Goal: Communication & Community: Answer question/provide support

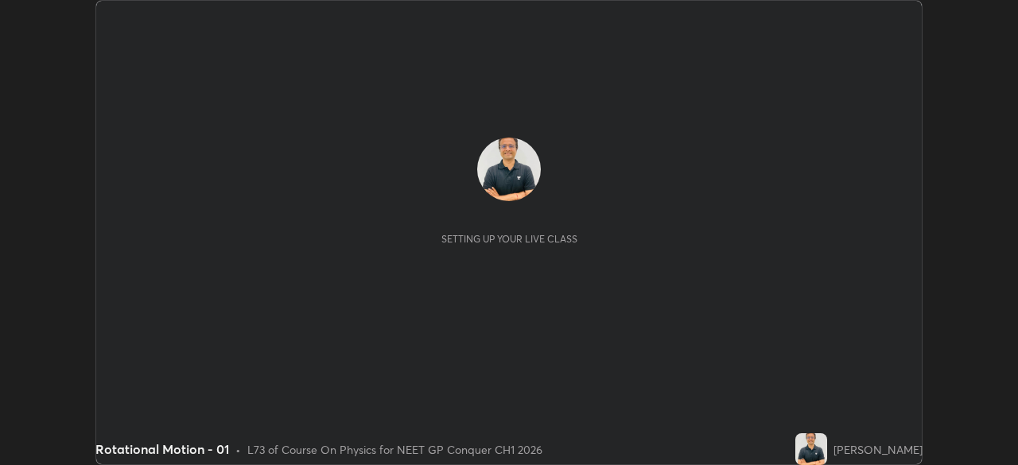
scroll to position [465, 1017]
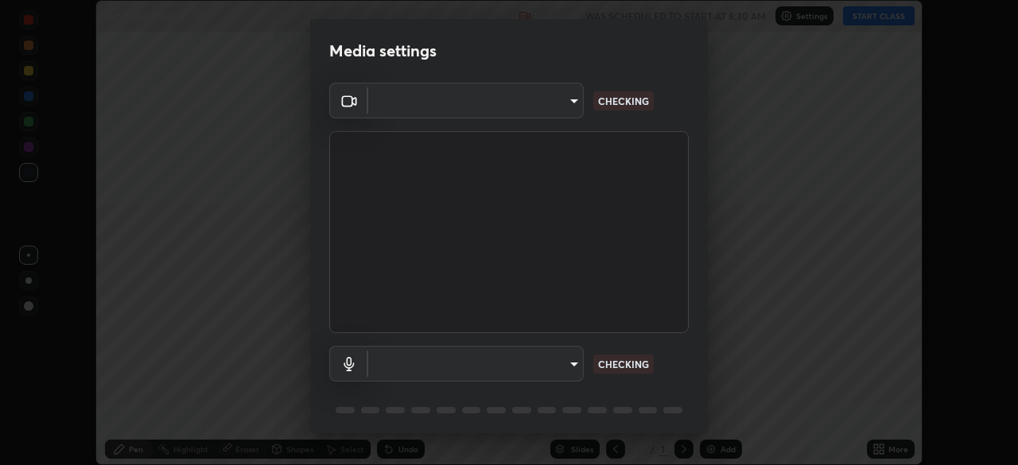
type input "1a0cd2fa9eaecc5464ce661d2c376d4f68bb2a1a8db1c3726163fcb70f995fb6"
type input "communications"
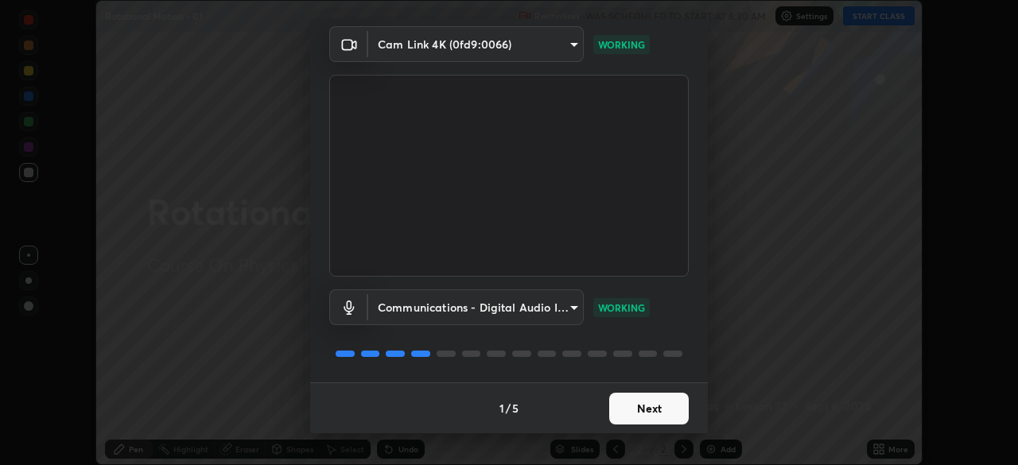
click at [654, 411] on button "Next" at bounding box center [649, 409] width 80 height 32
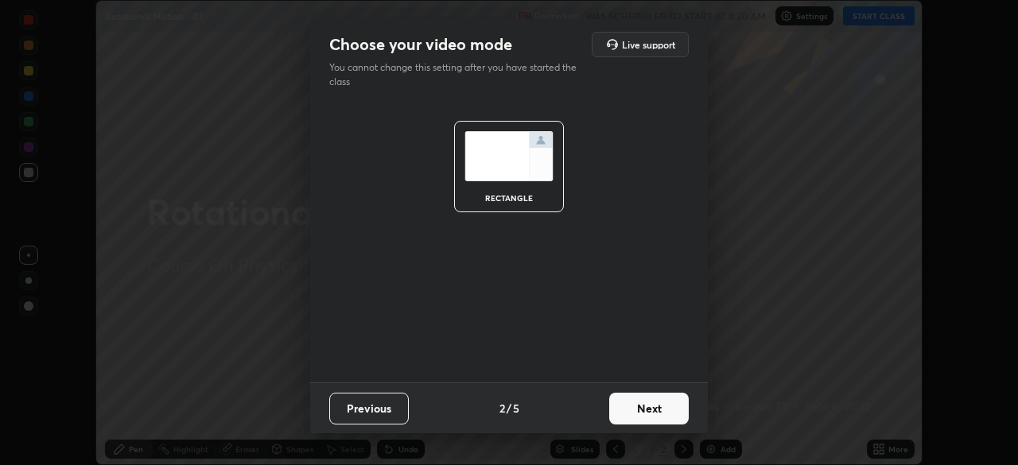
click at [658, 410] on button "Next" at bounding box center [649, 409] width 80 height 32
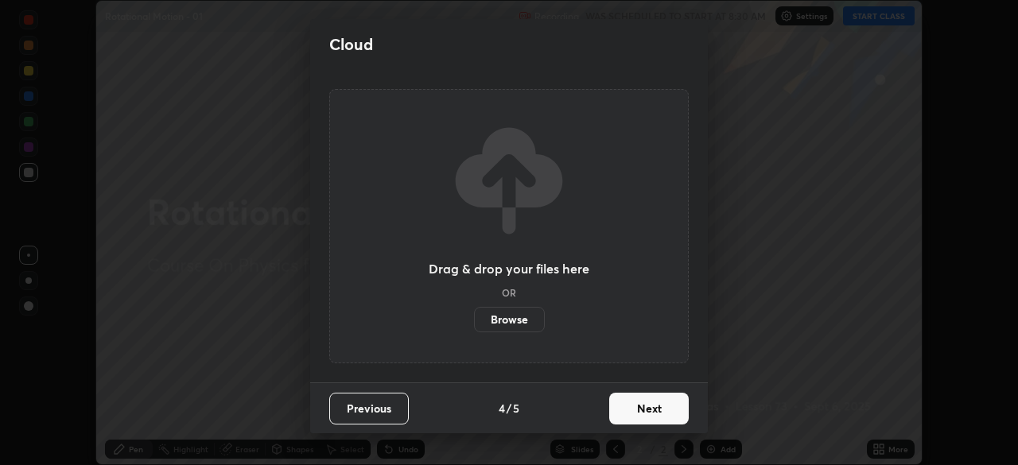
click at [664, 408] on button "Next" at bounding box center [649, 409] width 80 height 32
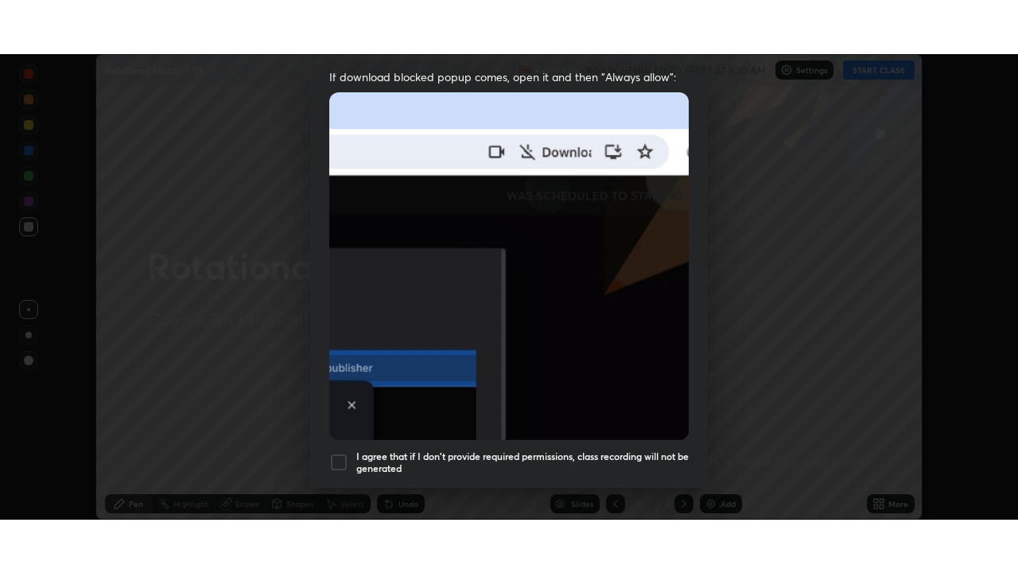
scroll to position [381, 0]
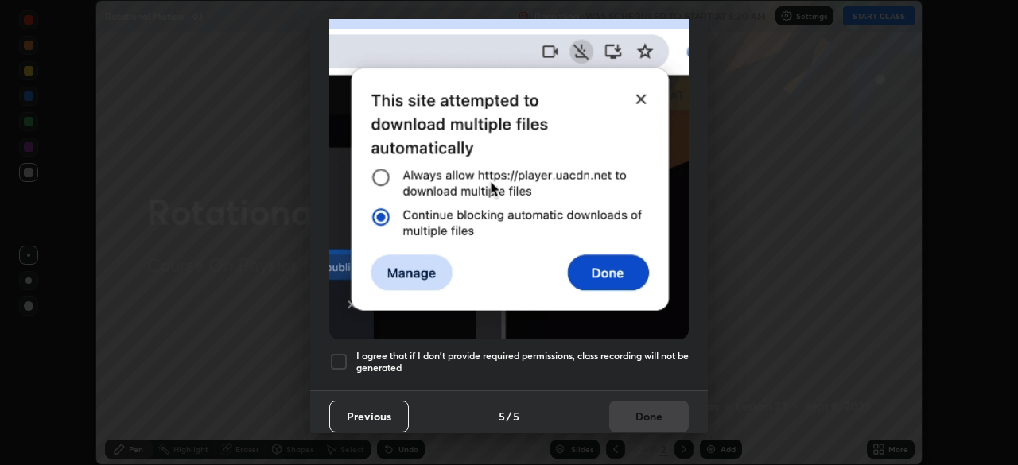
click at [340, 356] on div at bounding box center [338, 361] width 19 height 19
click at [658, 407] on button "Done" at bounding box center [649, 417] width 80 height 32
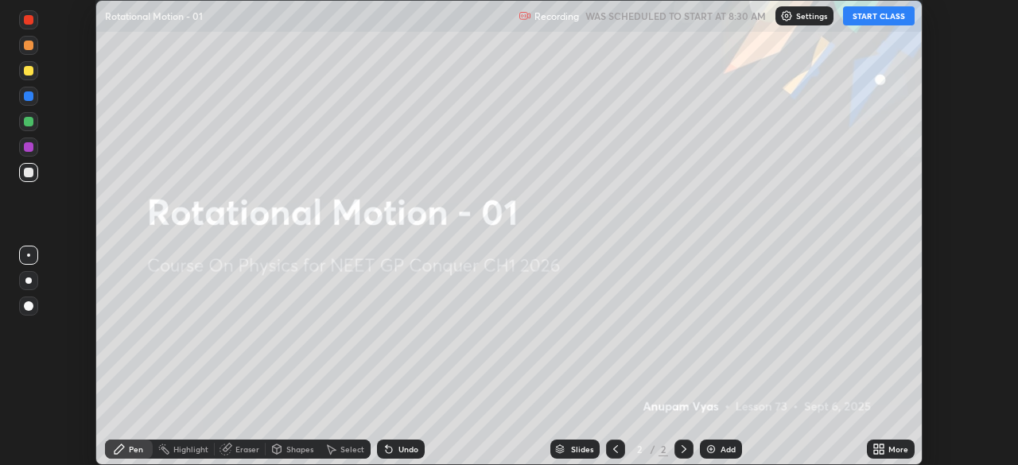
click at [881, 17] on button "START CLASS" at bounding box center [879, 15] width 72 height 19
click at [890, 448] on div "More" at bounding box center [899, 449] width 20 height 8
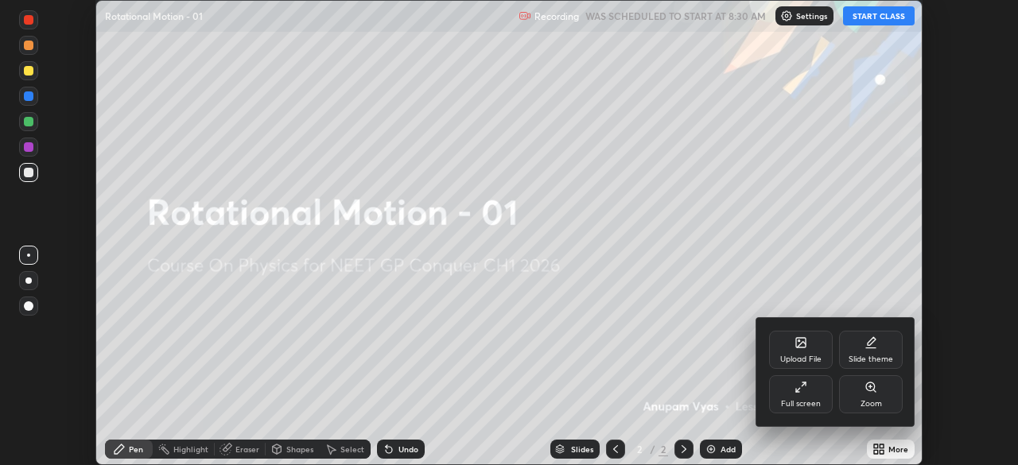
click at [802, 395] on div "Full screen" at bounding box center [801, 394] width 64 height 38
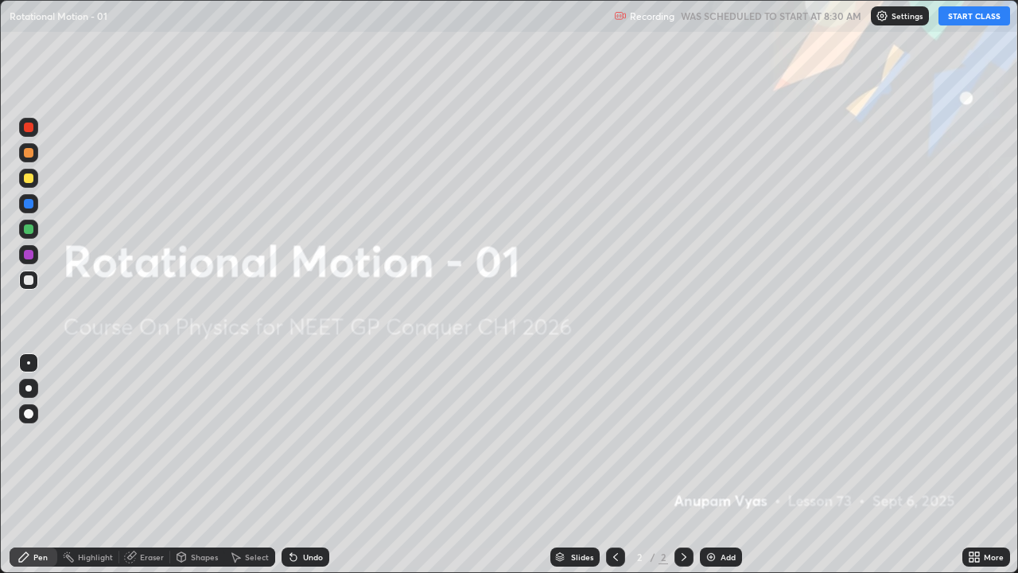
scroll to position [573, 1018]
click at [724, 465] on div "Add" at bounding box center [728, 557] width 15 height 8
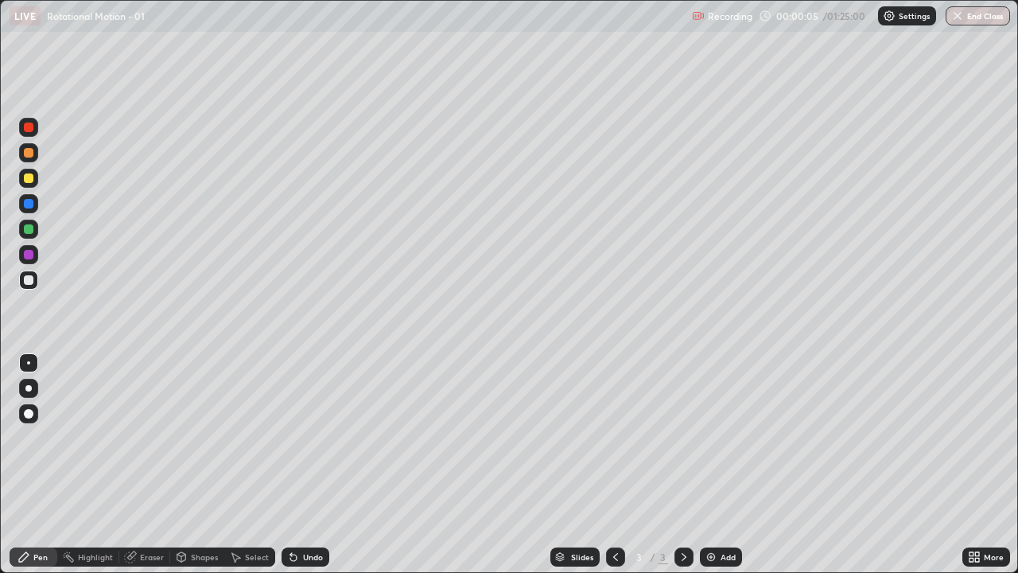
click at [28, 388] on div at bounding box center [28, 388] width 6 height 6
click at [313, 465] on div "Undo" at bounding box center [313, 557] width 20 height 8
click at [309, 465] on div "Undo" at bounding box center [306, 556] width 48 height 19
click at [725, 465] on div "Add" at bounding box center [728, 557] width 15 height 8
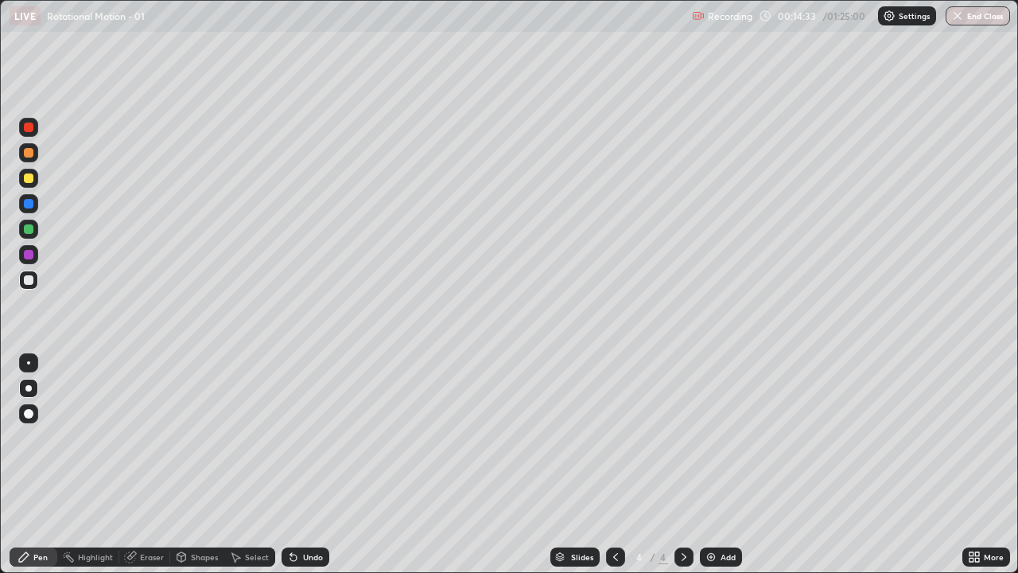
click at [309, 465] on div "Undo" at bounding box center [313, 557] width 20 height 8
click at [26, 181] on div at bounding box center [29, 178] width 10 height 10
click at [728, 465] on div "Add" at bounding box center [728, 557] width 15 height 8
click at [33, 282] on div at bounding box center [28, 279] width 19 height 19
click at [27, 181] on div at bounding box center [29, 178] width 10 height 10
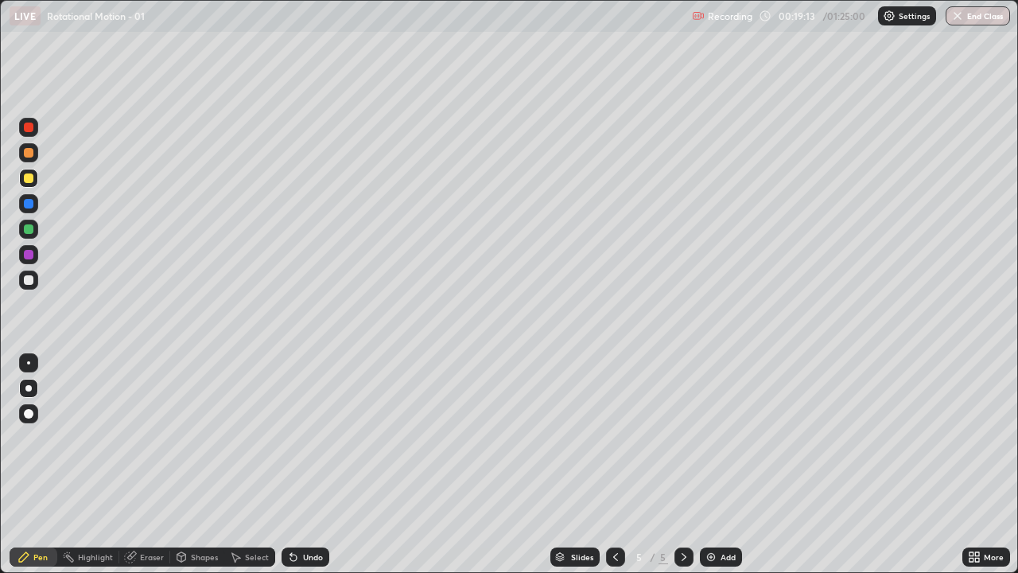
click at [32, 283] on div at bounding box center [29, 280] width 10 height 10
click at [206, 465] on div "Shapes" at bounding box center [204, 557] width 27 height 8
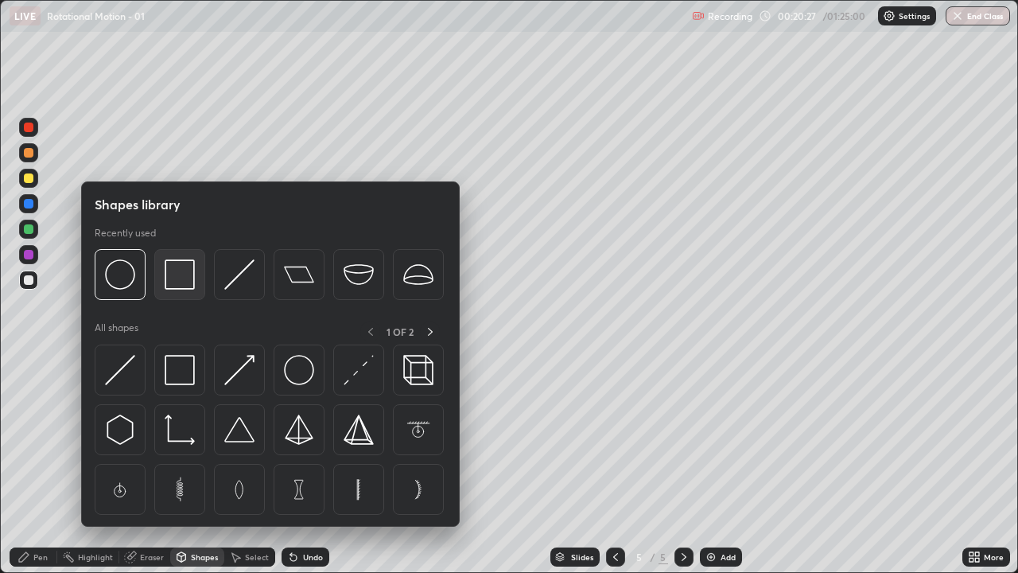
click at [173, 278] on img at bounding box center [180, 274] width 30 height 30
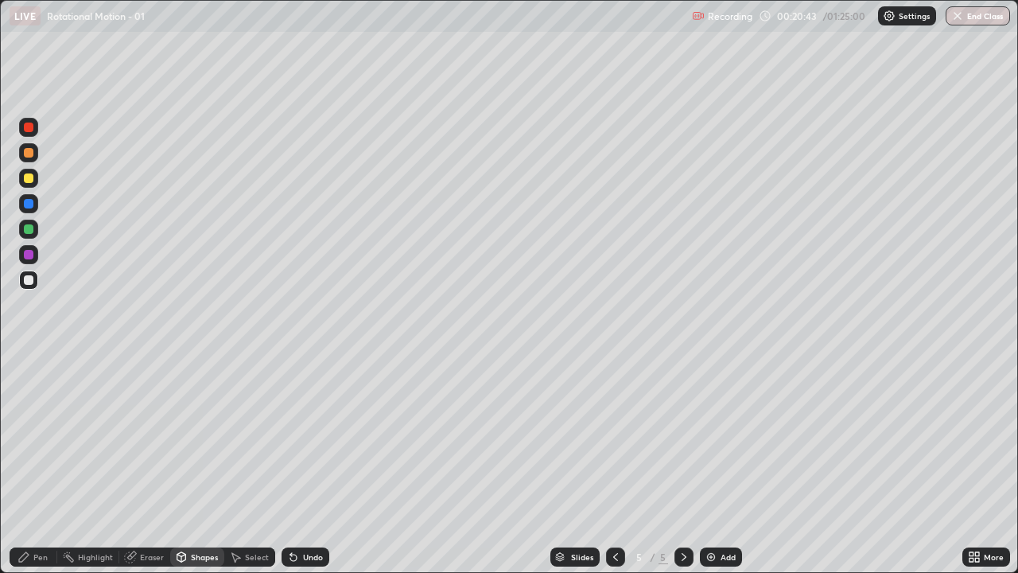
click at [152, 465] on div "Eraser" at bounding box center [144, 556] width 51 height 19
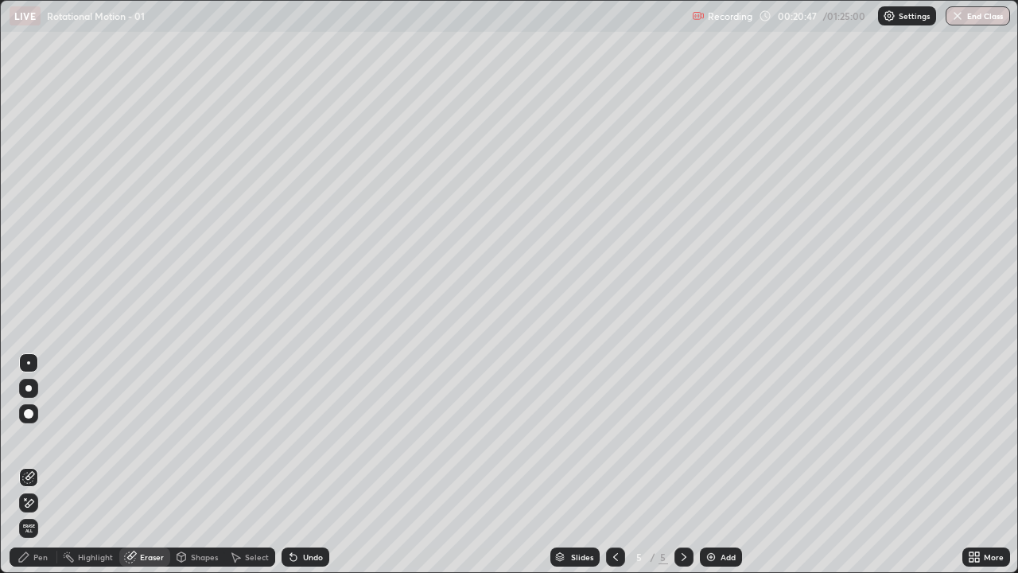
click at [41, 465] on div "Pen" at bounding box center [40, 557] width 14 height 8
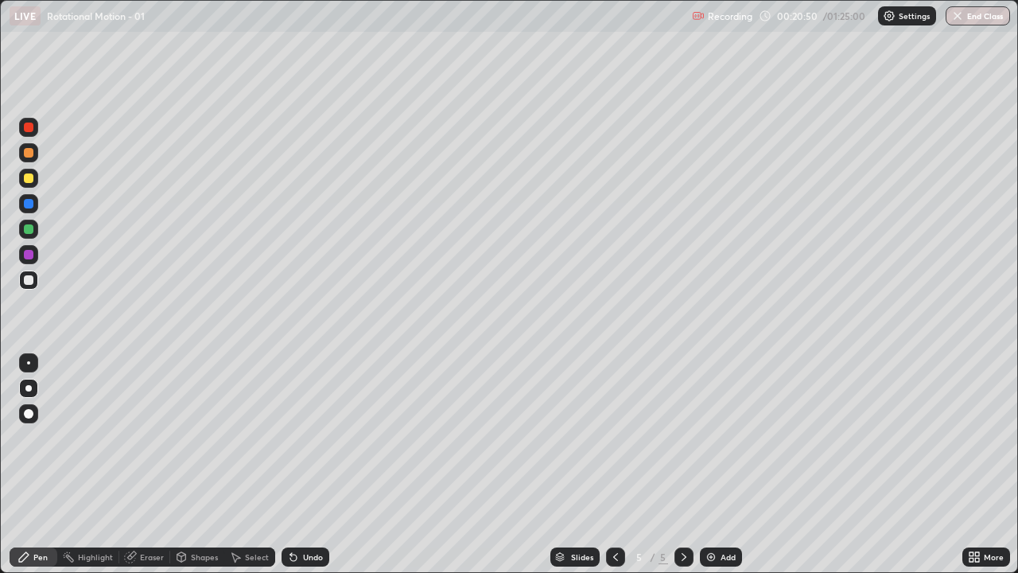
click at [309, 465] on div "Undo" at bounding box center [313, 557] width 20 height 8
click at [214, 465] on div "Shapes" at bounding box center [204, 557] width 27 height 8
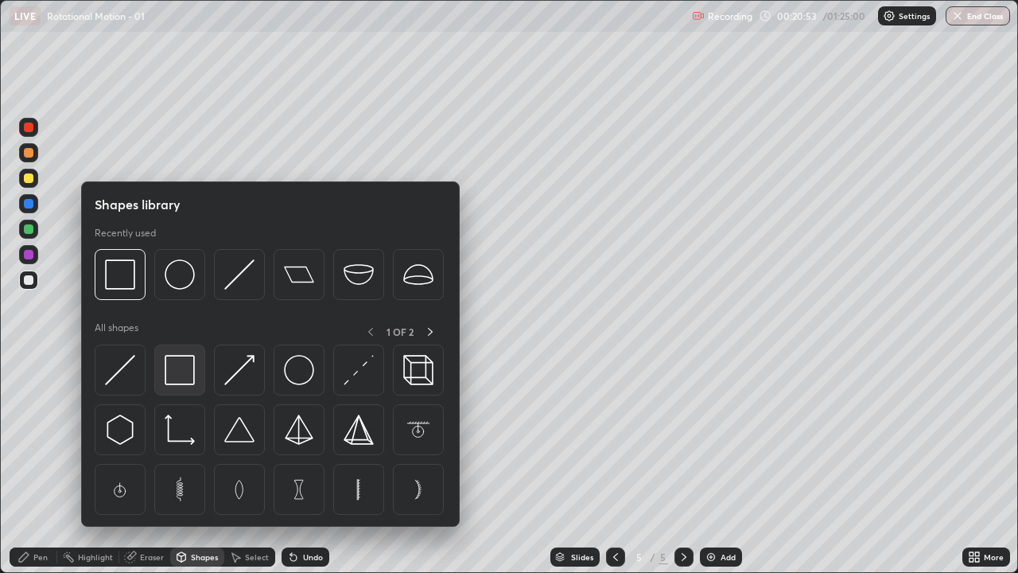
click at [178, 360] on img at bounding box center [180, 370] width 30 height 30
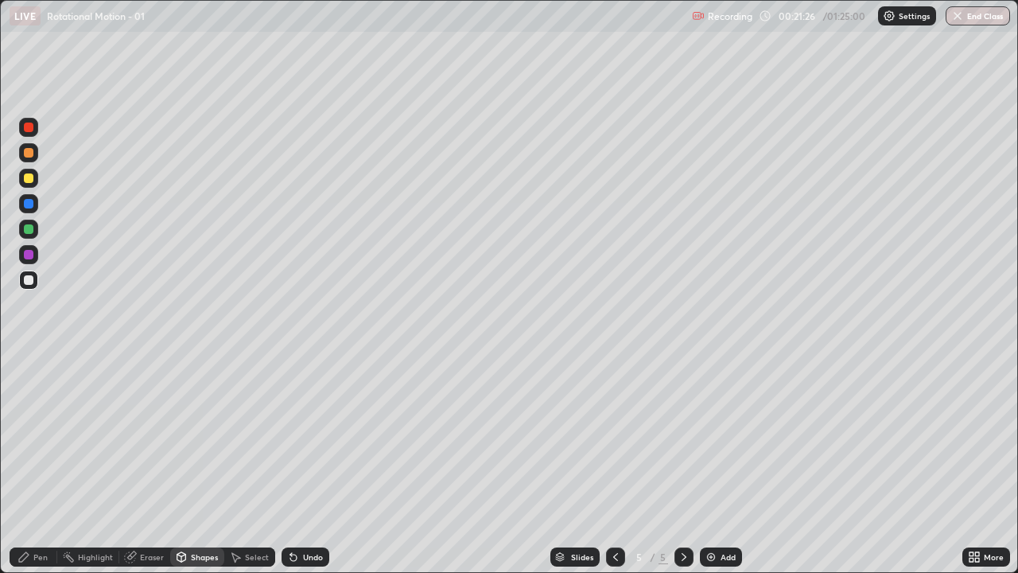
click at [313, 465] on div "Undo" at bounding box center [313, 557] width 20 height 8
click at [313, 465] on div "Undo" at bounding box center [306, 556] width 48 height 19
click at [47, 465] on div "Pen" at bounding box center [40, 557] width 14 height 8
click at [33, 179] on div at bounding box center [29, 178] width 10 height 10
click at [33, 131] on div at bounding box center [28, 127] width 19 height 19
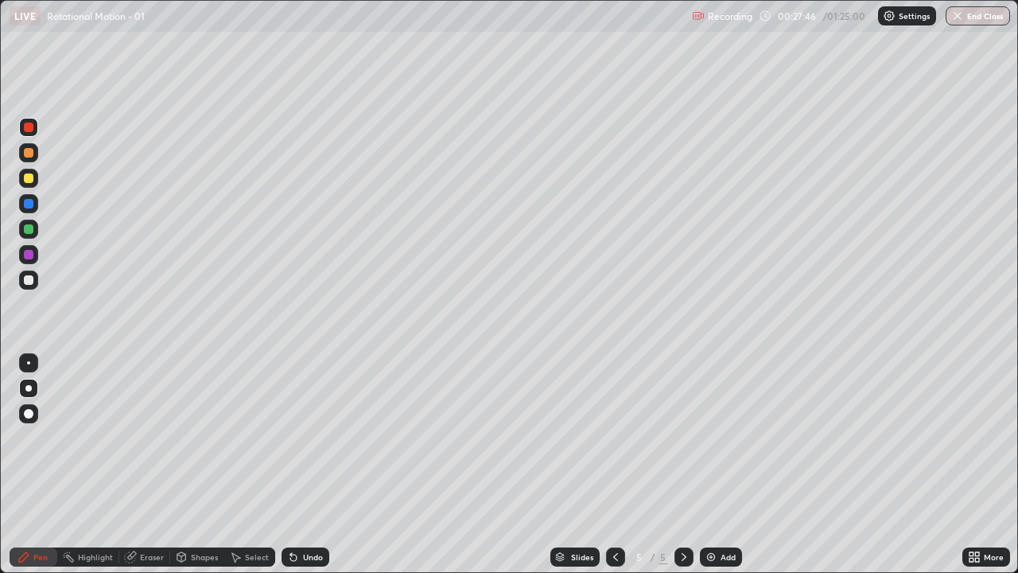
click at [149, 465] on div "Eraser" at bounding box center [152, 557] width 24 height 8
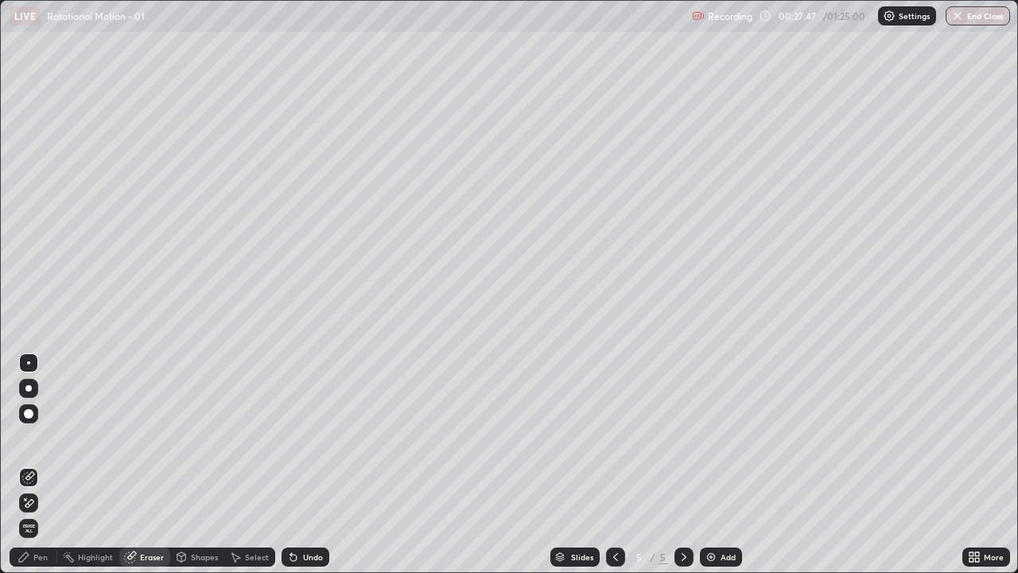
click at [40, 465] on div "Pen" at bounding box center [40, 557] width 14 height 8
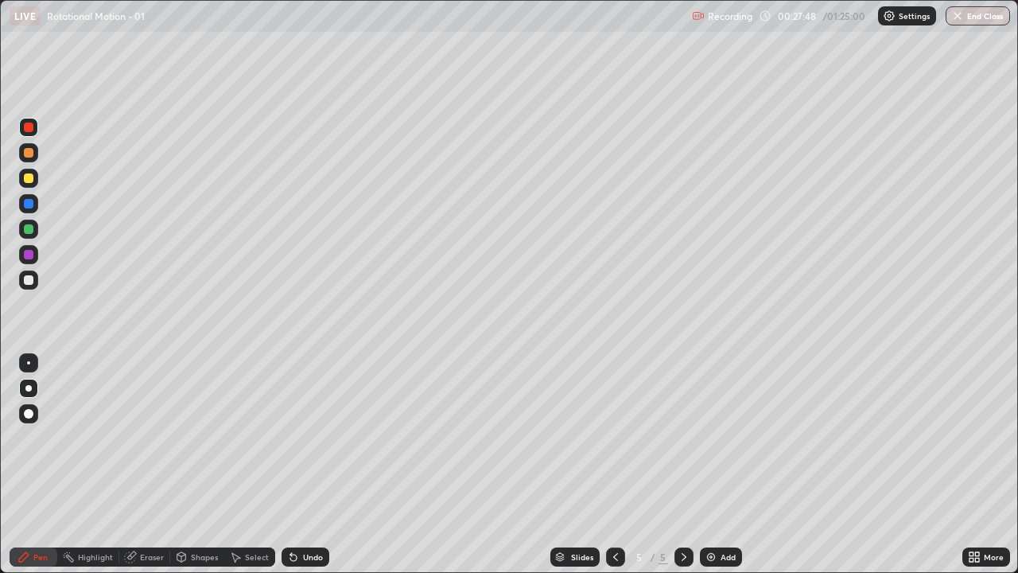
click at [24, 282] on div at bounding box center [29, 280] width 10 height 10
click at [721, 465] on div "Add" at bounding box center [728, 557] width 15 height 8
click at [202, 465] on div "Shapes" at bounding box center [204, 557] width 27 height 8
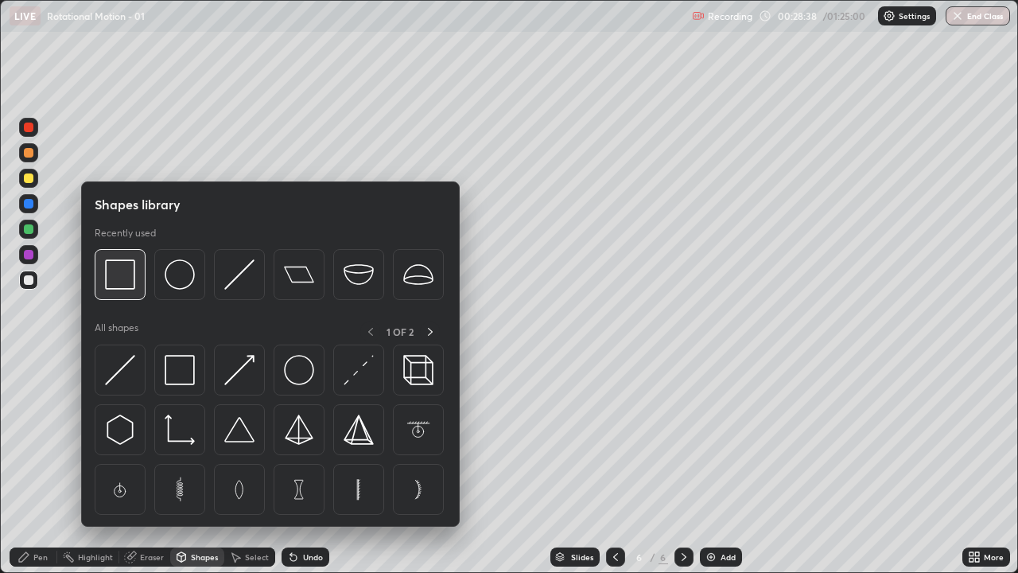
click at [115, 282] on img at bounding box center [120, 274] width 30 height 30
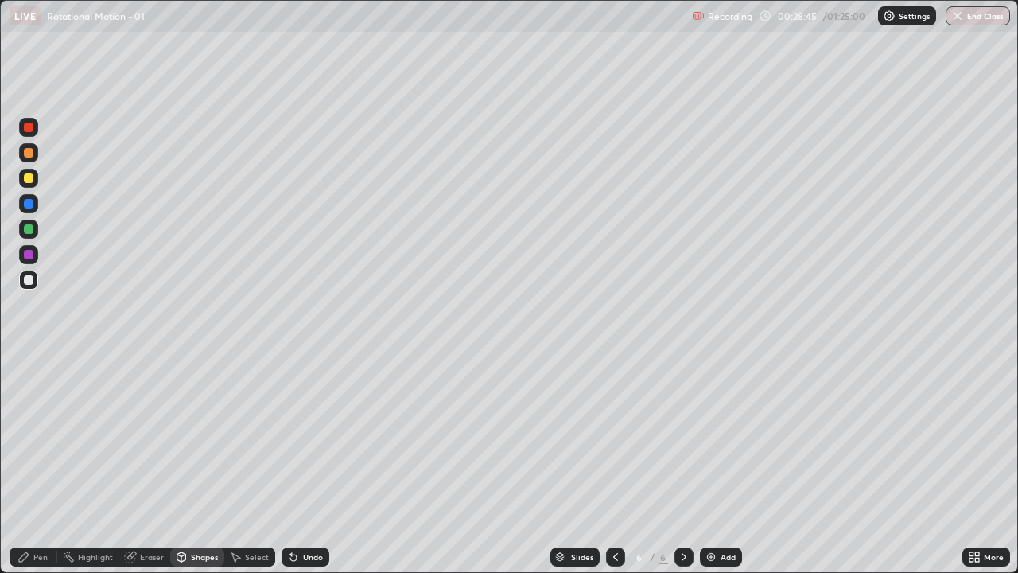
click at [44, 465] on div "Pen" at bounding box center [40, 557] width 14 height 8
click at [29, 178] on div at bounding box center [29, 178] width 10 height 10
click at [156, 465] on div "Eraser" at bounding box center [152, 557] width 24 height 8
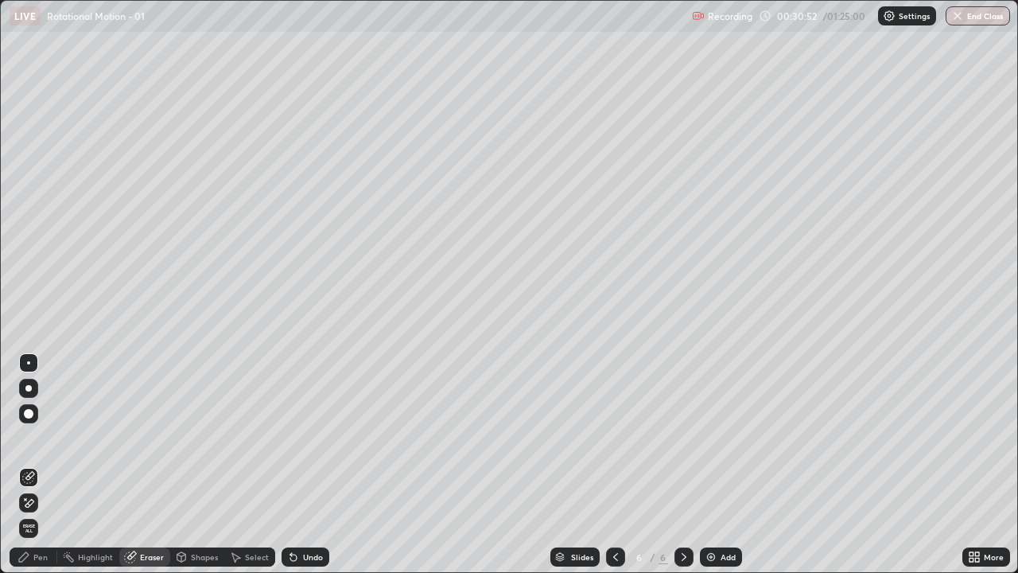
click at [46, 465] on div "Pen" at bounding box center [40, 557] width 14 height 8
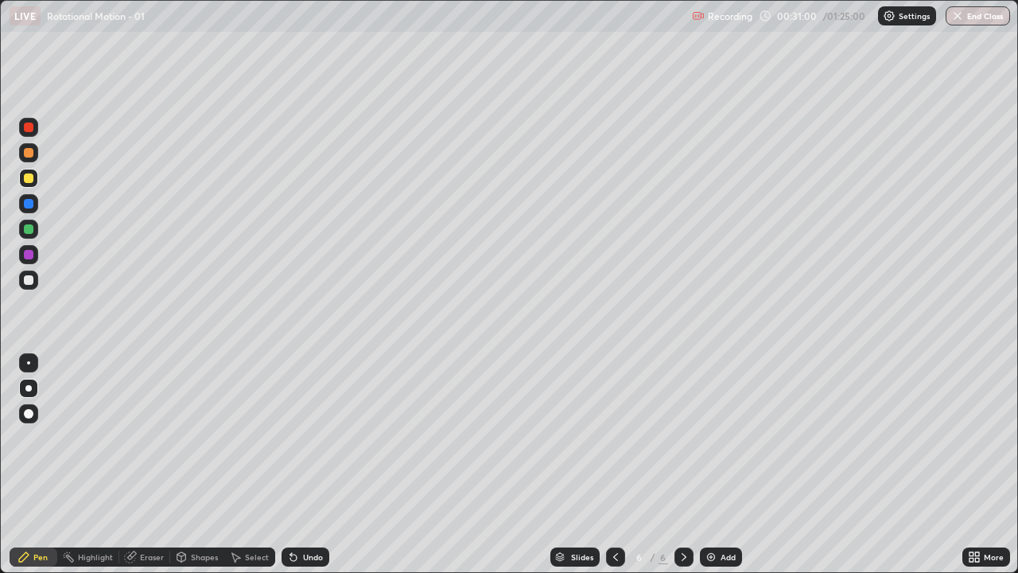
click at [204, 465] on div "Shapes" at bounding box center [204, 557] width 27 height 8
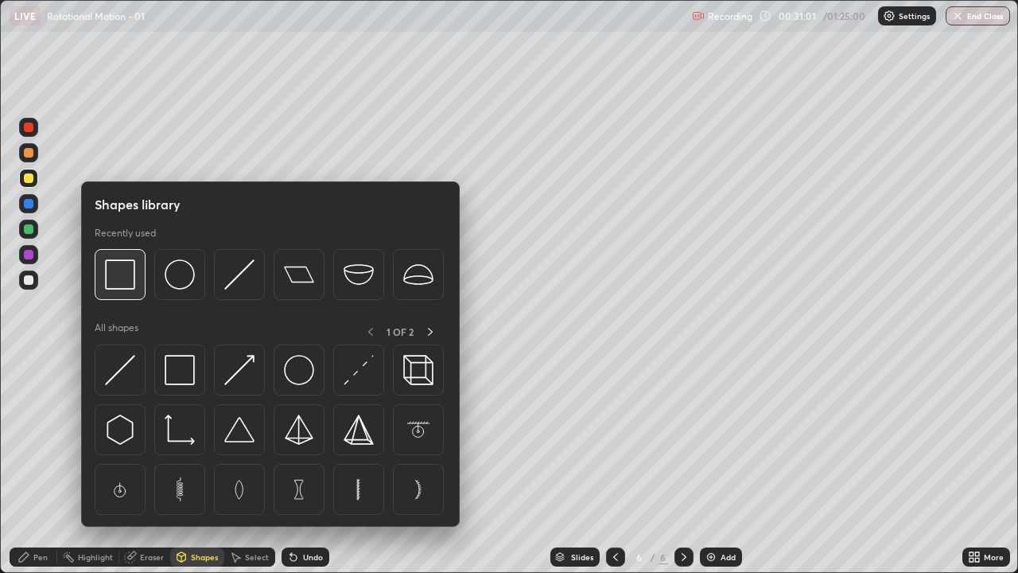
click at [127, 277] on img at bounding box center [120, 274] width 30 height 30
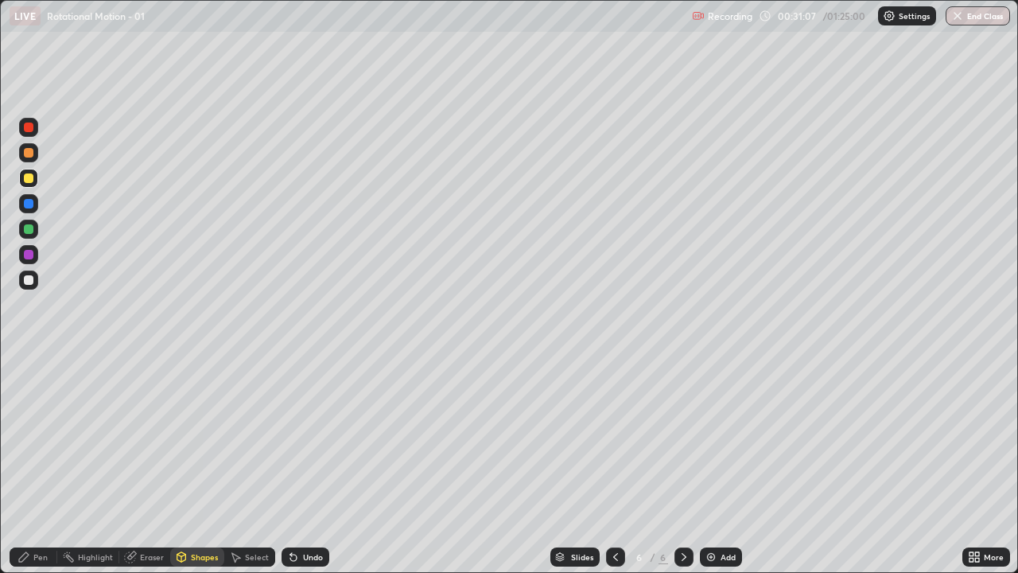
click at [40, 465] on div "Pen" at bounding box center [40, 557] width 14 height 8
click at [30, 282] on div at bounding box center [29, 280] width 10 height 10
click at [209, 465] on div "Shapes" at bounding box center [204, 557] width 27 height 8
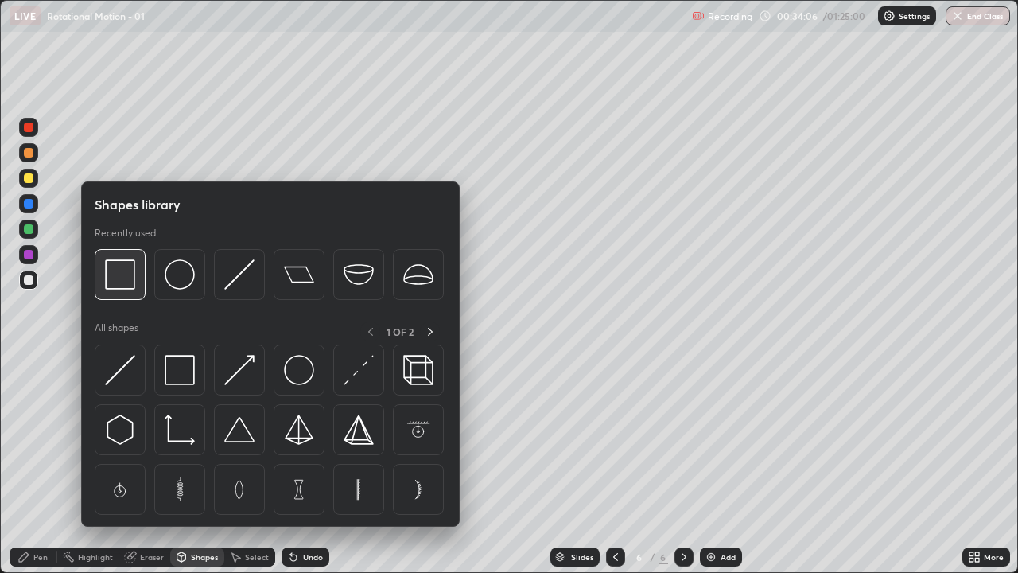
click at [125, 286] on img at bounding box center [120, 274] width 30 height 30
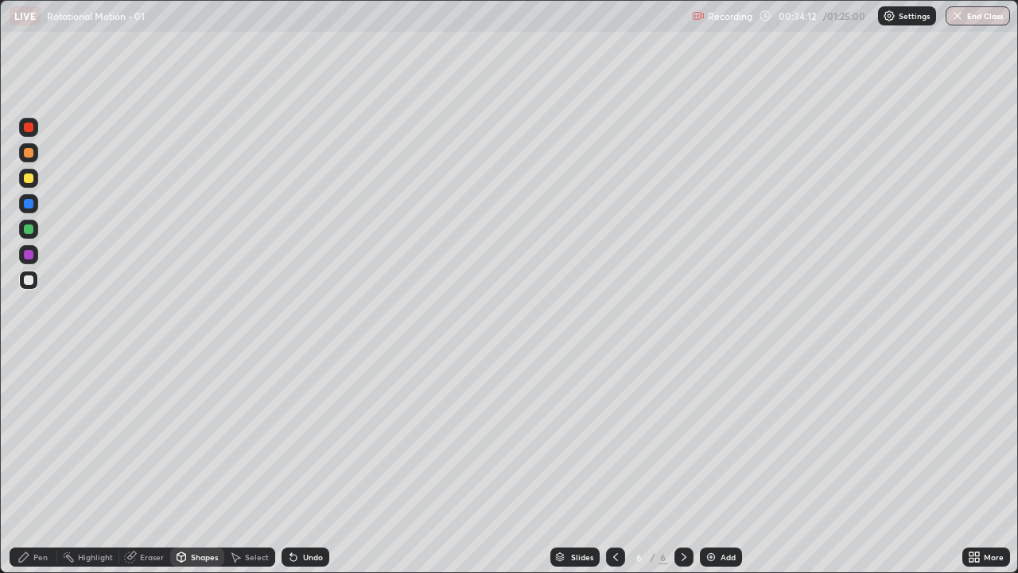
click at [40, 465] on div "Pen" at bounding box center [40, 557] width 14 height 8
click at [723, 465] on div "Add" at bounding box center [728, 557] width 15 height 8
click at [204, 465] on div "Shapes" at bounding box center [204, 557] width 27 height 8
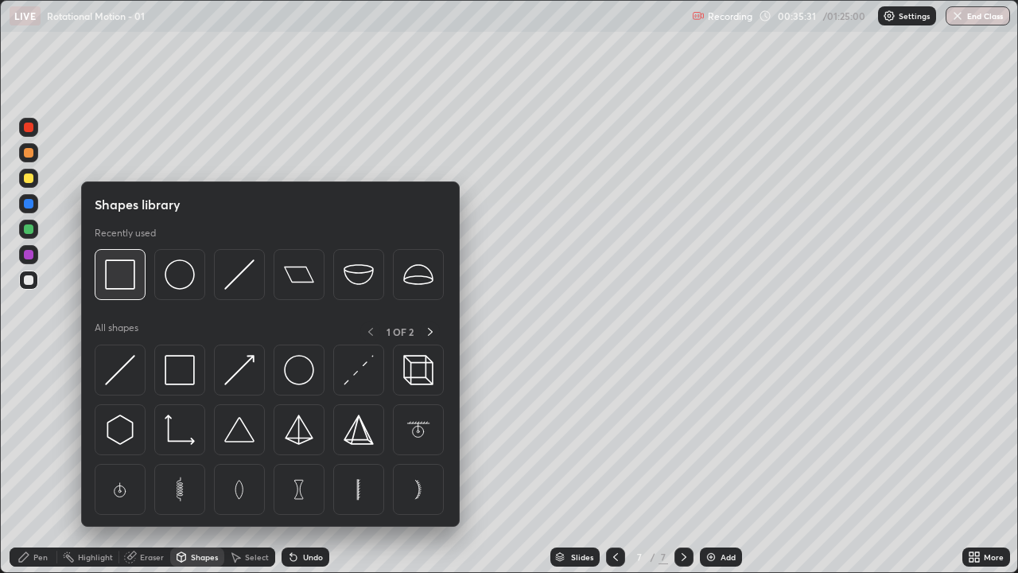
click at [115, 284] on img at bounding box center [120, 274] width 30 height 30
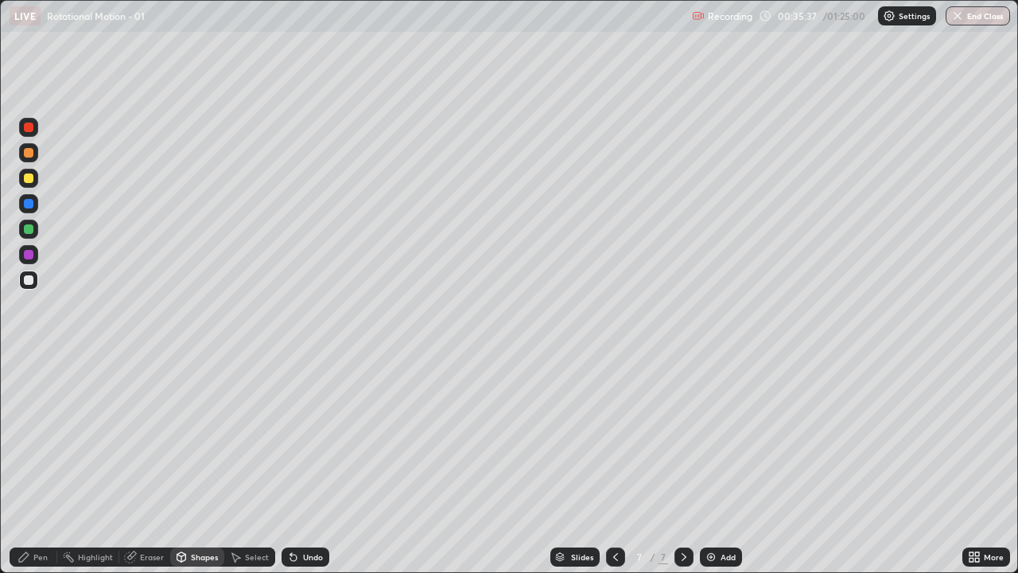
click at [46, 465] on div "Pen" at bounding box center [40, 557] width 14 height 8
click at [33, 180] on div at bounding box center [29, 178] width 10 height 10
click at [724, 465] on div "Add" at bounding box center [728, 557] width 15 height 8
click at [29, 284] on div at bounding box center [29, 280] width 10 height 10
click at [305, 465] on div "Undo" at bounding box center [313, 557] width 20 height 8
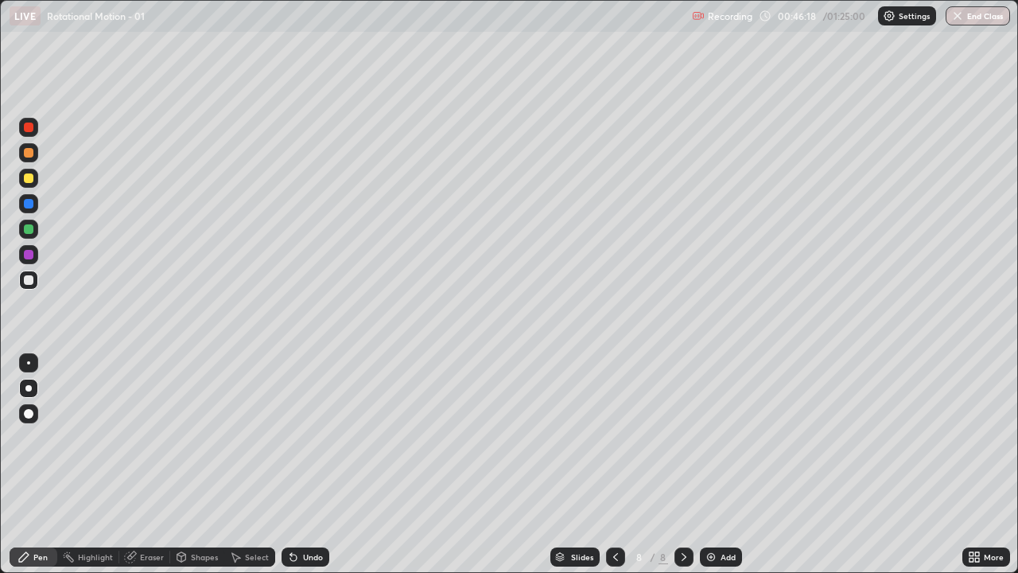
click at [305, 465] on div "Undo" at bounding box center [313, 557] width 20 height 8
click at [308, 465] on div "Undo" at bounding box center [313, 557] width 20 height 8
click at [730, 465] on div "Add" at bounding box center [728, 557] width 15 height 8
click at [31, 182] on div at bounding box center [29, 178] width 10 height 10
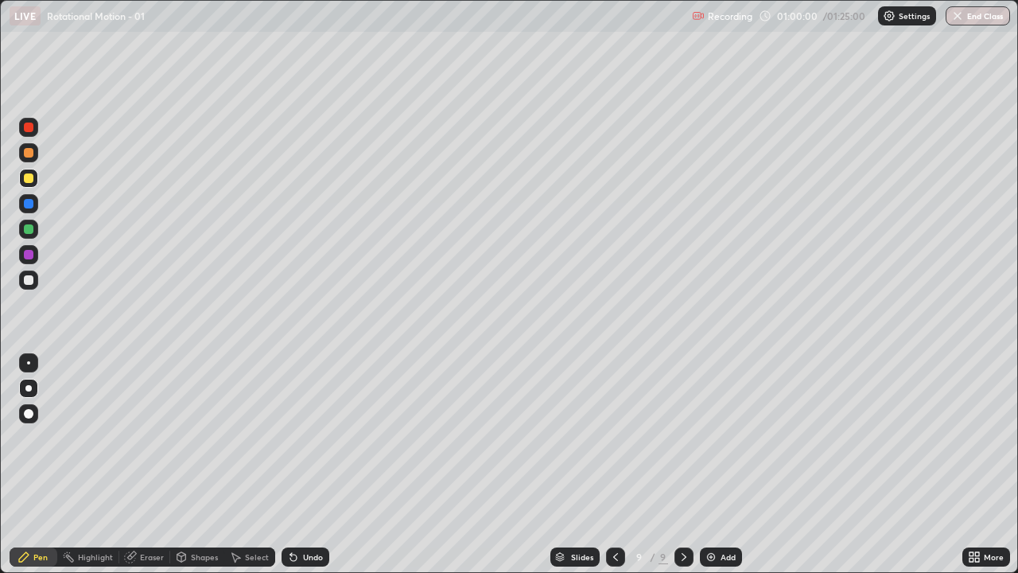
click at [25, 282] on div at bounding box center [29, 280] width 10 height 10
click at [205, 465] on div "Shapes" at bounding box center [204, 557] width 27 height 8
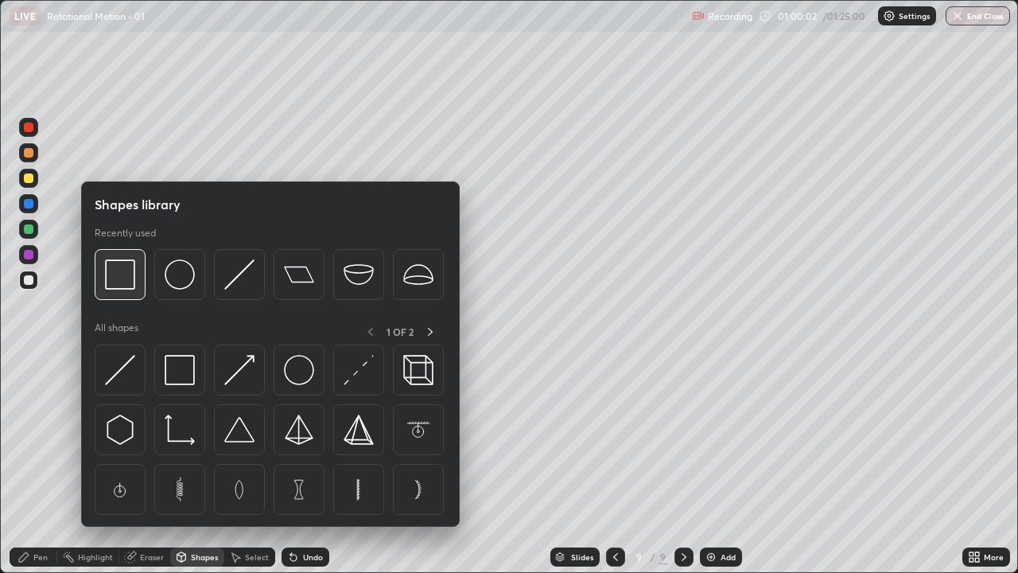
click at [126, 277] on img at bounding box center [120, 274] width 30 height 30
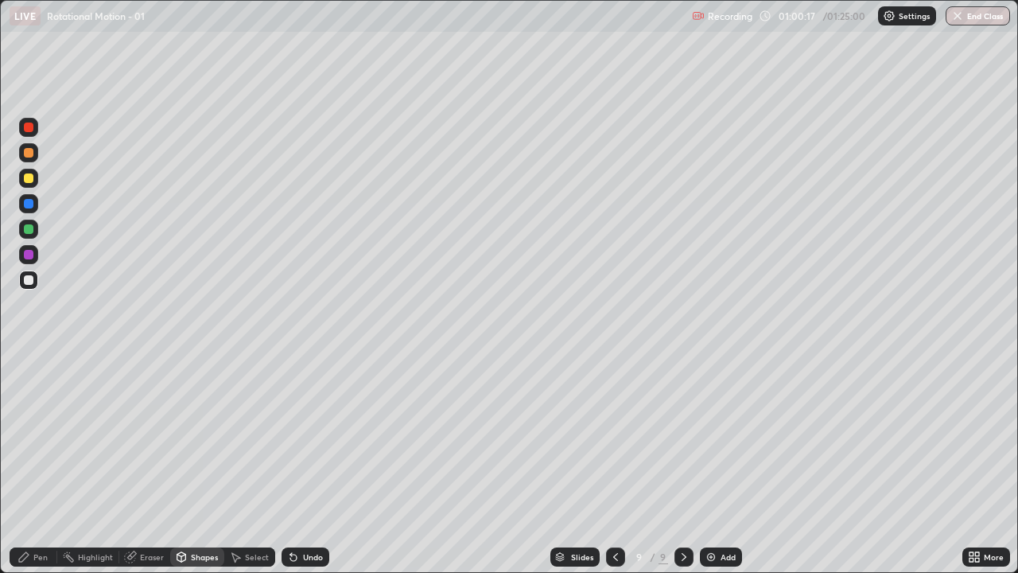
click at [28, 282] on div at bounding box center [29, 280] width 10 height 10
click at [49, 465] on div "Pen" at bounding box center [34, 556] width 48 height 19
click at [196, 465] on div "Shapes" at bounding box center [204, 557] width 27 height 8
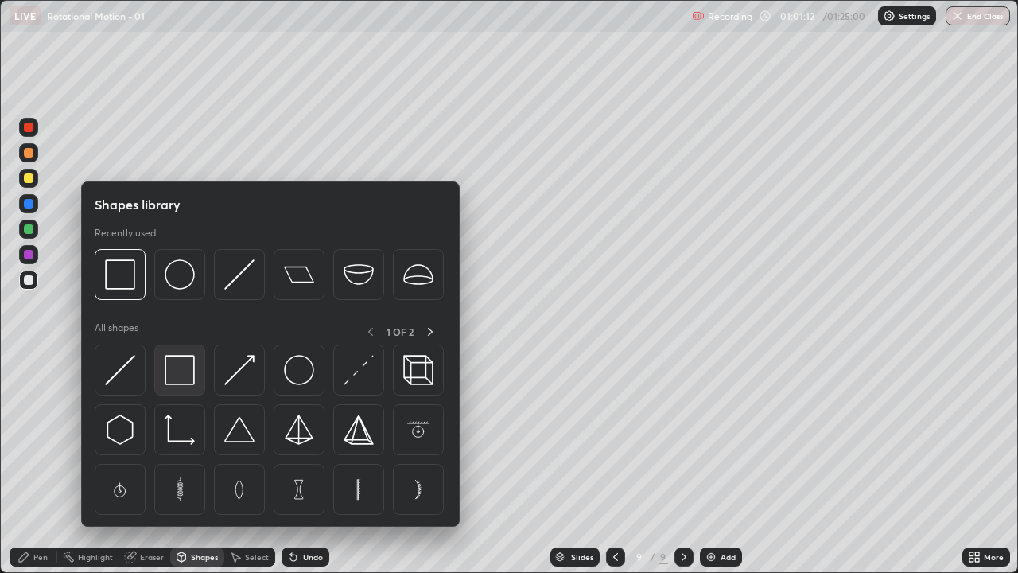
click at [175, 374] on img at bounding box center [180, 370] width 30 height 30
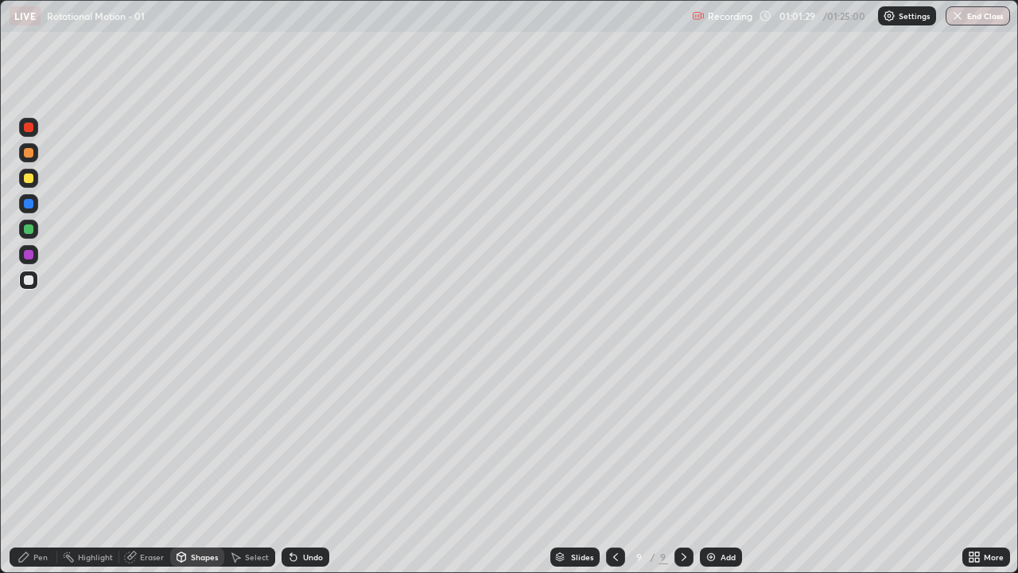
click at [46, 465] on div "Pen" at bounding box center [40, 557] width 14 height 8
click at [155, 465] on div "Eraser" at bounding box center [152, 557] width 24 height 8
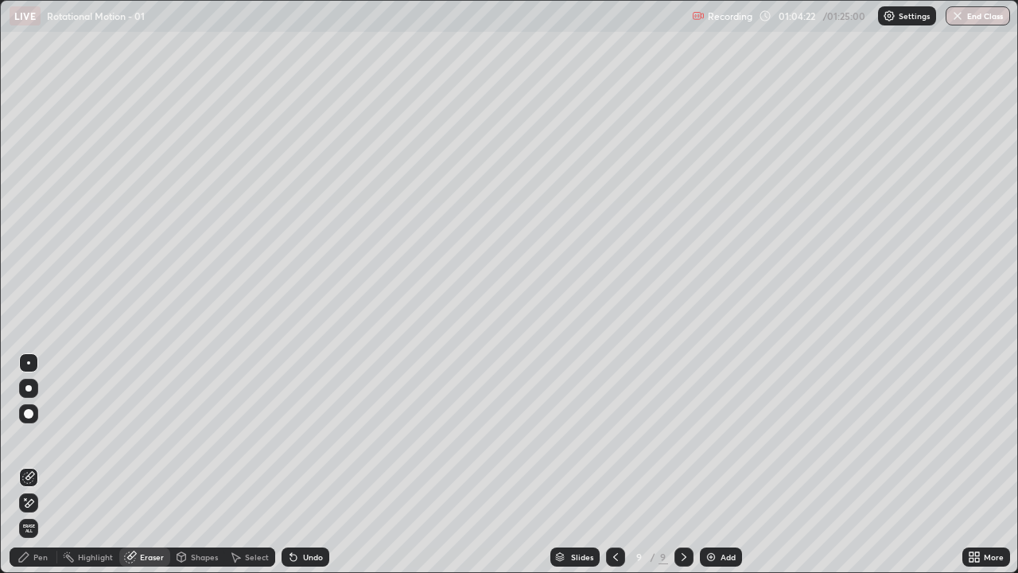
click at [41, 465] on div "Pen" at bounding box center [40, 557] width 14 height 8
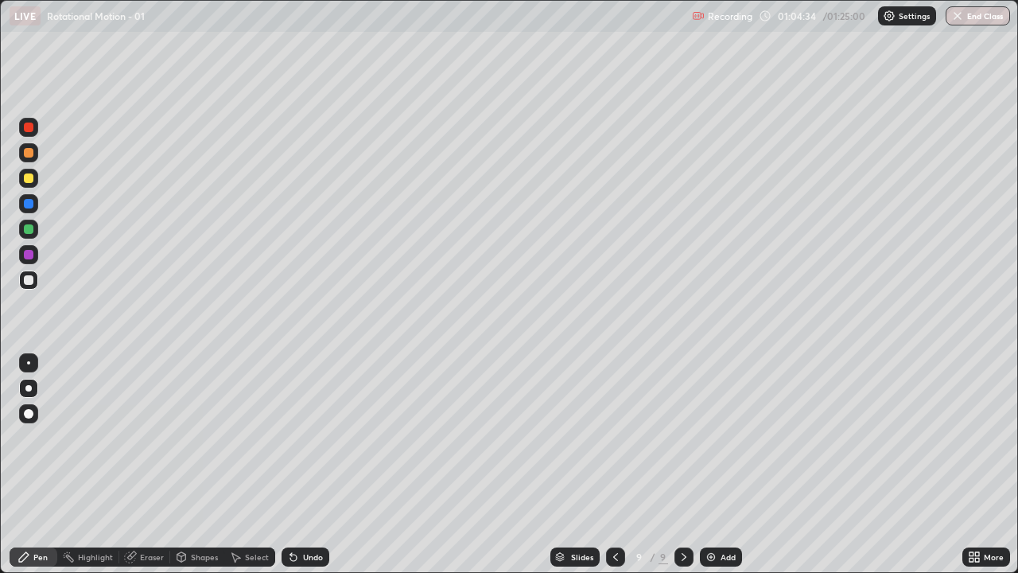
click at [24, 177] on div at bounding box center [29, 178] width 10 height 10
click at [728, 465] on div "Add" at bounding box center [728, 557] width 15 height 8
click at [29, 285] on div at bounding box center [28, 279] width 19 height 19
click at [206, 465] on div "Shapes" at bounding box center [204, 557] width 27 height 8
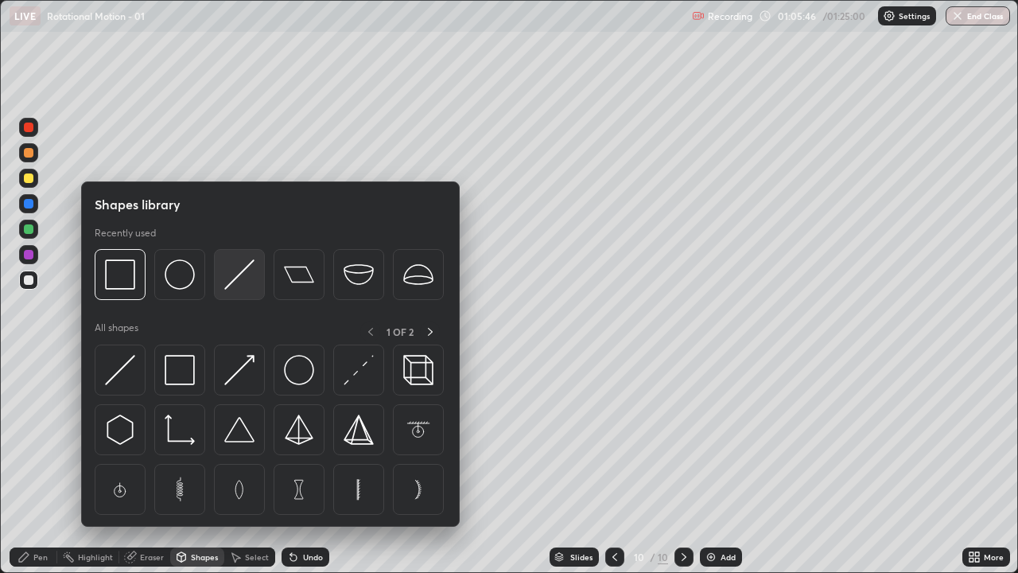
click at [239, 272] on img at bounding box center [239, 274] width 30 height 30
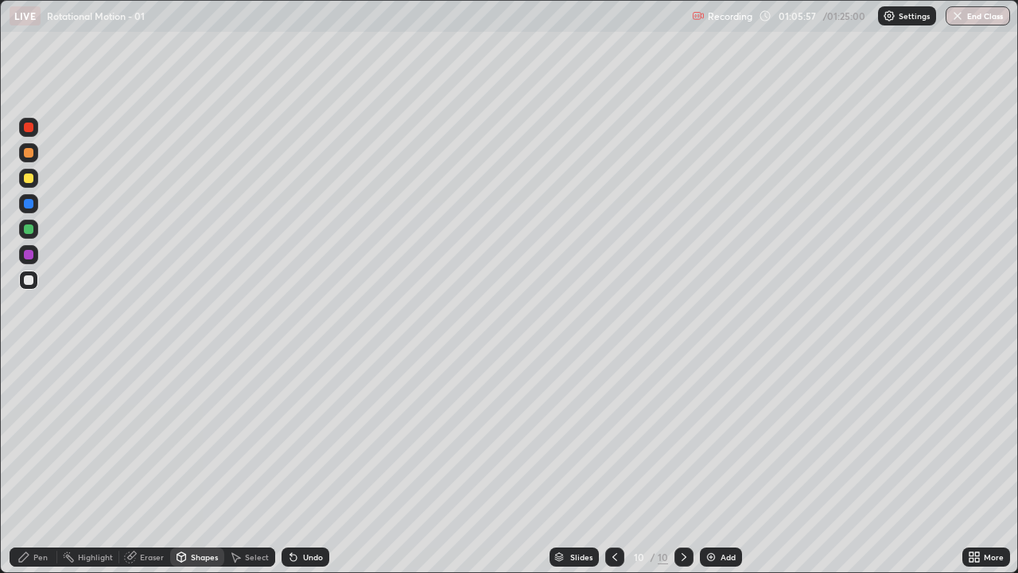
click at [38, 465] on div "Pen" at bounding box center [40, 557] width 14 height 8
click at [317, 465] on div "Undo" at bounding box center [313, 557] width 20 height 8
click at [313, 465] on div "Undo" at bounding box center [313, 557] width 20 height 8
click at [309, 465] on div "Undo" at bounding box center [313, 557] width 20 height 8
click at [26, 181] on div at bounding box center [29, 178] width 10 height 10
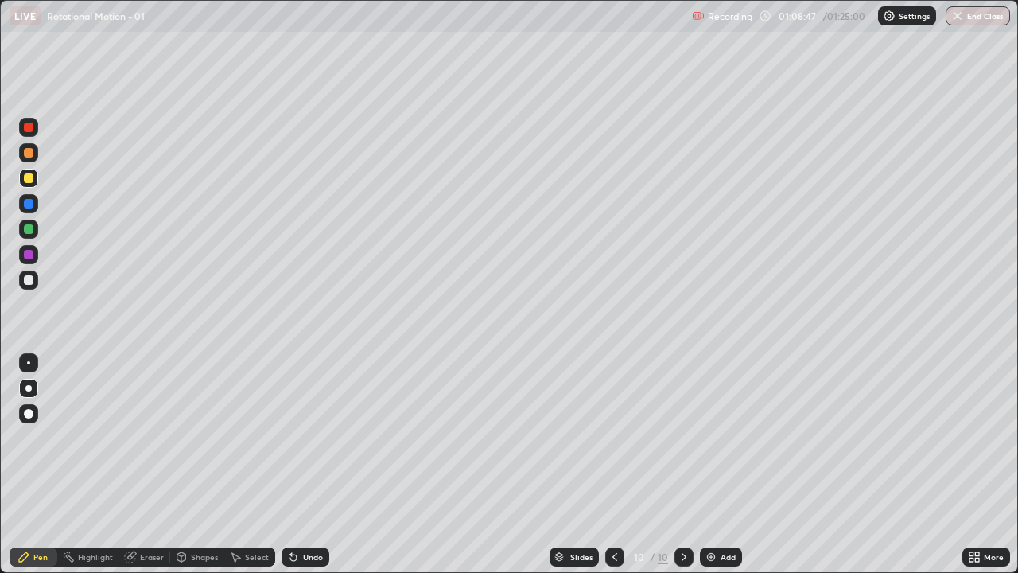
click at [27, 282] on div at bounding box center [29, 280] width 10 height 10
click at [313, 465] on div "Undo" at bounding box center [313, 557] width 20 height 8
click at [142, 465] on div "Eraser" at bounding box center [152, 557] width 24 height 8
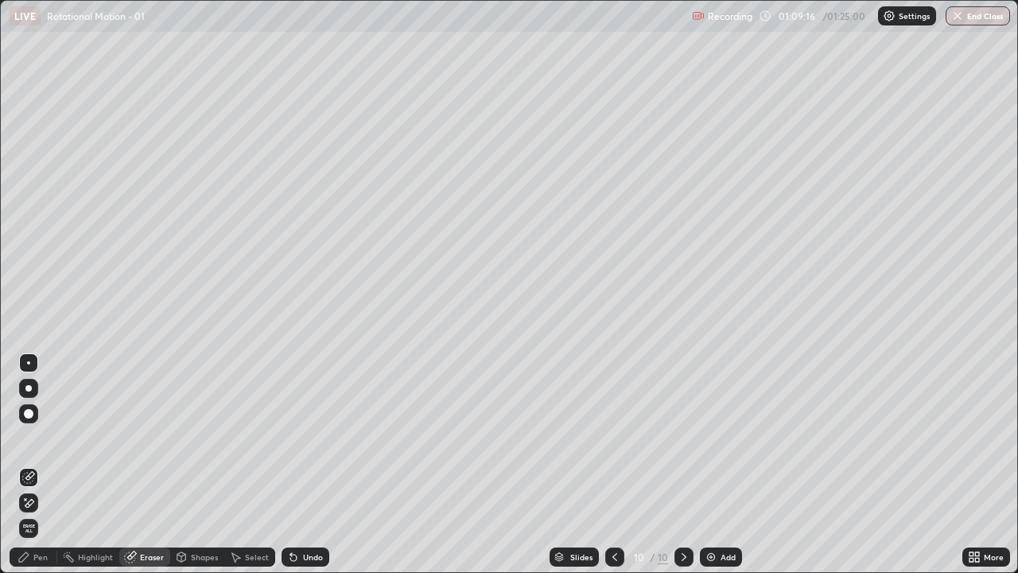
click at [40, 465] on div "Pen" at bounding box center [40, 557] width 14 height 8
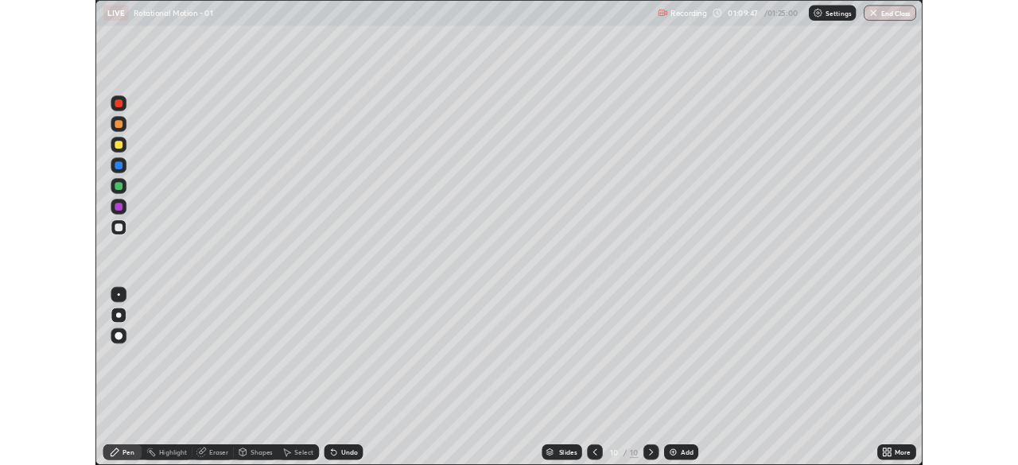
scroll to position [573, 1018]
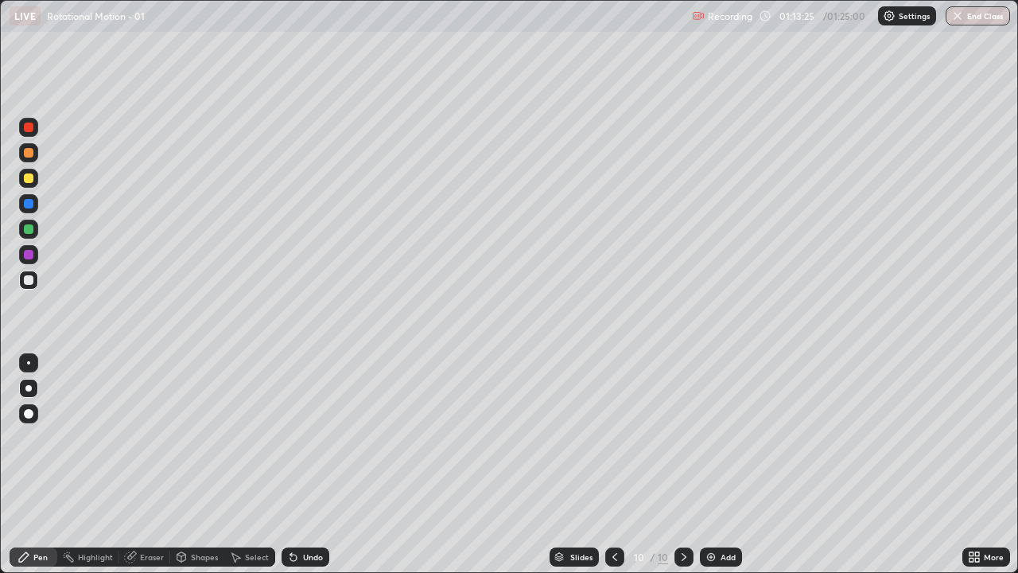
click at [722, 555] on div "Add" at bounding box center [728, 557] width 15 height 8
click at [29, 178] on div at bounding box center [29, 178] width 10 height 10
click at [26, 231] on div at bounding box center [29, 229] width 10 height 10
click at [199, 559] on div "Shapes" at bounding box center [204, 557] width 27 height 8
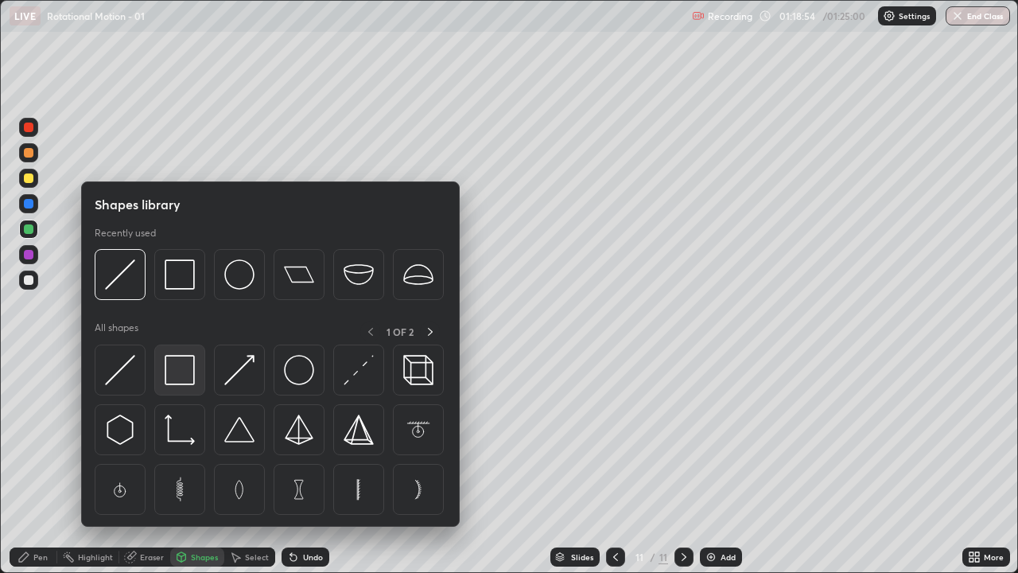
click at [181, 368] on img at bounding box center [180, 370] width 30 height 30
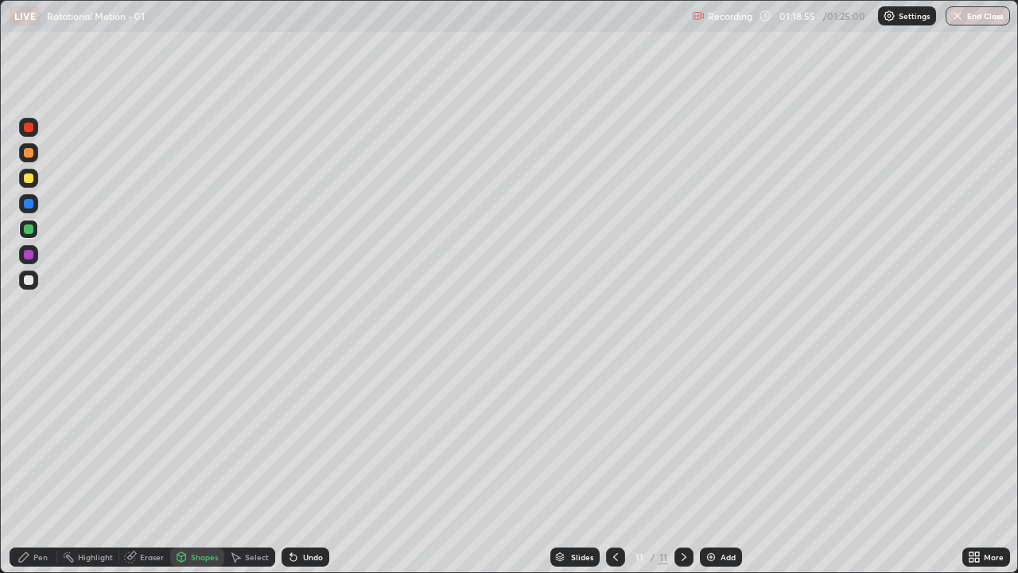
click at [30, 278] on div at bounding box center [29, 280] width 10 height 10
click at [44, 555] on div "Pen" at bounding box center [40, 557] width 14 height 8
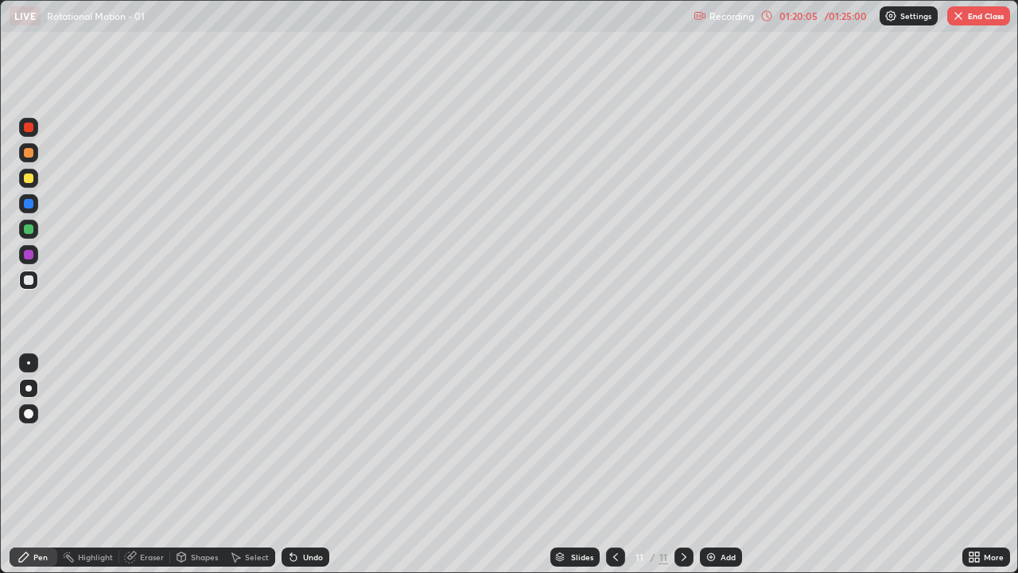
click at [314, 559] on div "Undo" at bounding box center [313, 557] width 20 height 8
click at [987, 18] on button "End Class" at bounding box center [978, 15] width 63 height 19
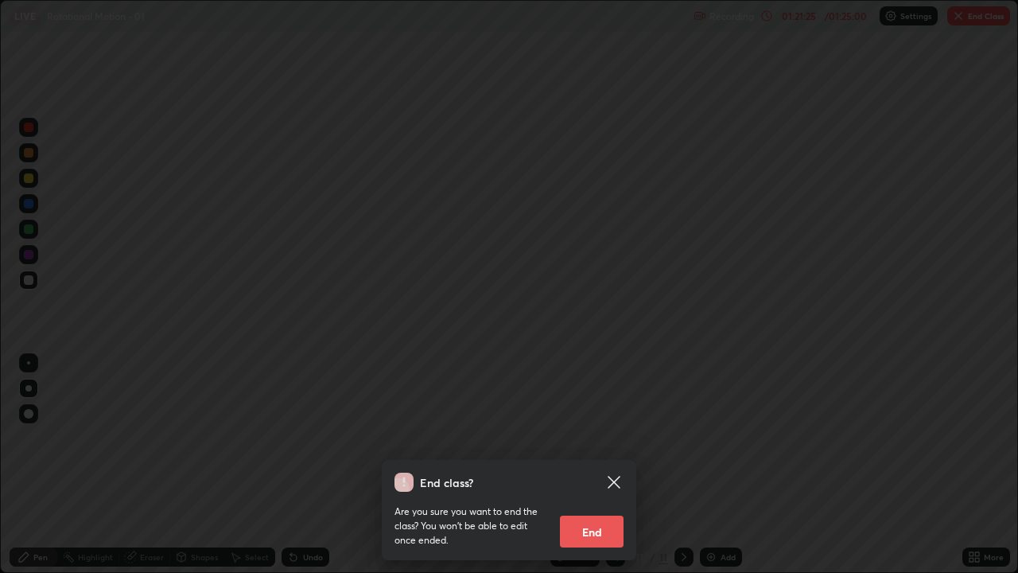
click at [597, 528] on button "End" at bounding box center [592, 531] width 64 height 32
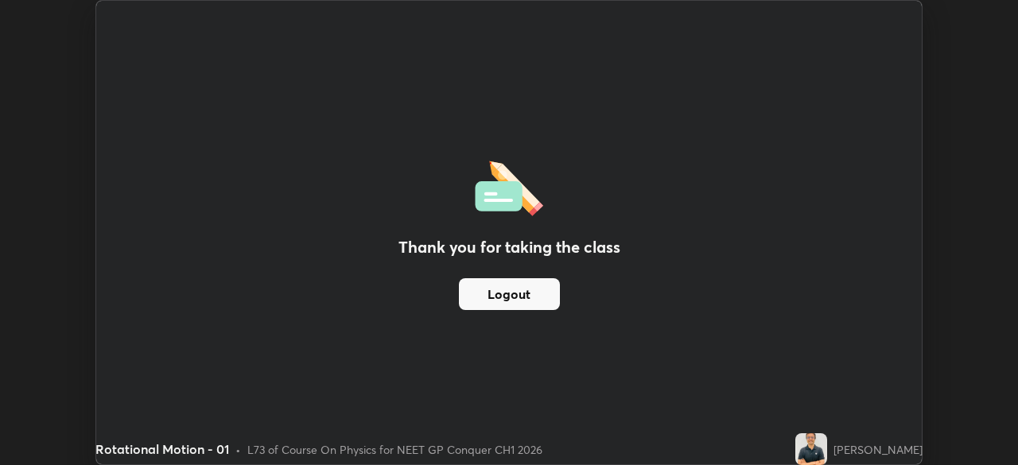
scroll to position [79084, 78531]
